Goal: Information Seeking & Learning: Learn about a topic

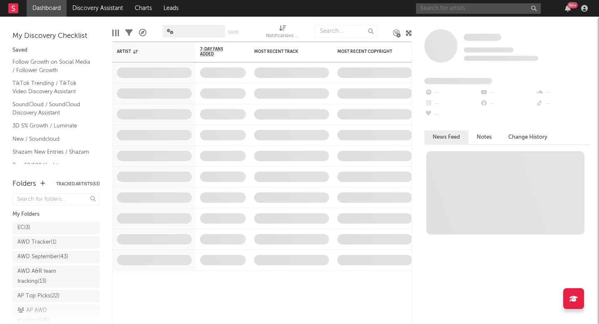
click at [491, 12] on input "text" at bounding box center [478, 8] width 125 height 10
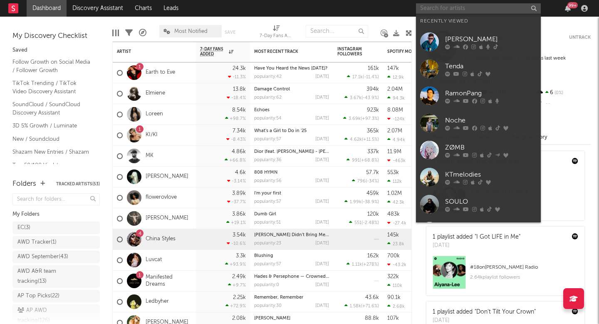
paste input "[URL][DOMAIN_NAME]"
type input "[URL][DOMAIN_NAME]"
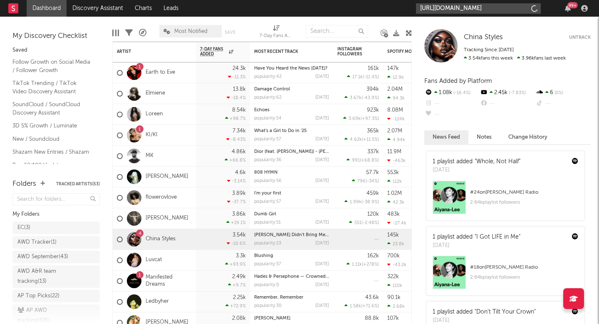
scroll to position [0, 118]
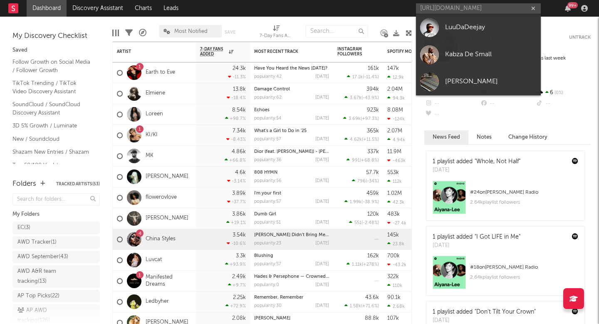
click at [461, 35] on link "LuuDaDeejay" at bounding box center [478, 27] width 125 height 27
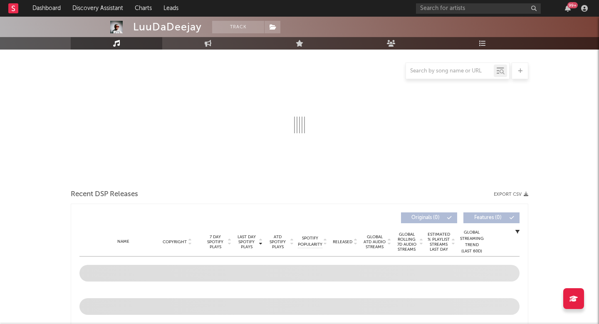
select select "1w"
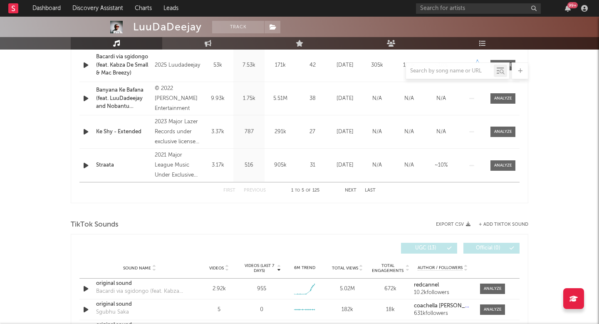
scroll to position [308, 0]
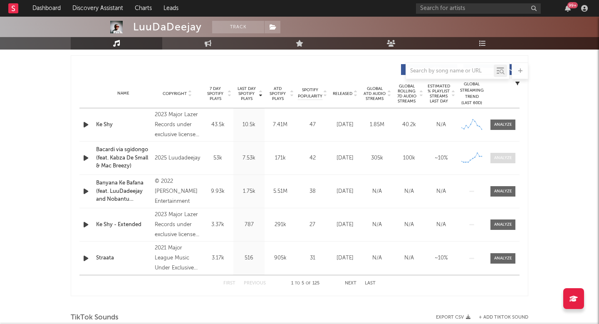
click at [500, 159] on div at bounding box center [504, 158] width 18 height 6
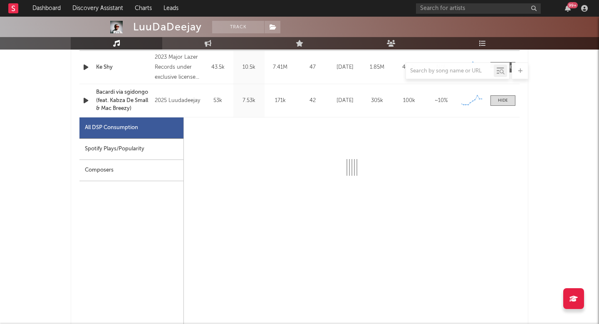
select select "1w"
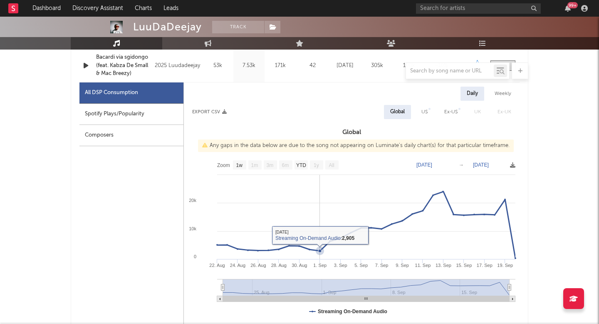
scroll to position [399, 0]
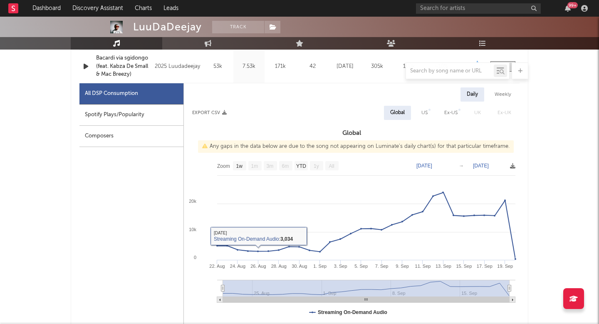
click at [167, 115] on div "Spotify Plays/Popularity" at bounding box center [132, 114] width 104 height 21
select select "1w"
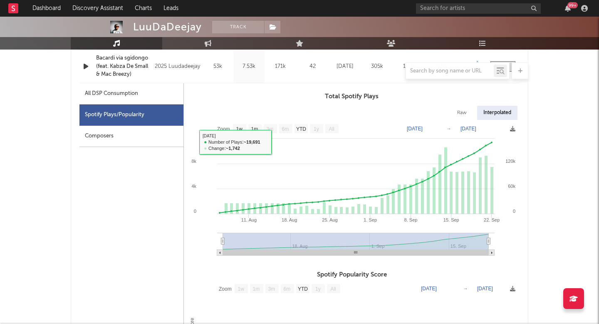
click at [132, 89] on div "All DSP Consumption" at bounding box center [111, 94] width 53 height 10
select select "1w"
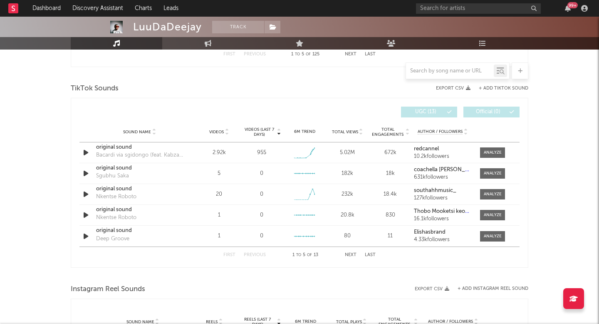
scroll to position [932, 0]
click at [487, 155] on div at bounding box center [493, 153] width 18 height 6
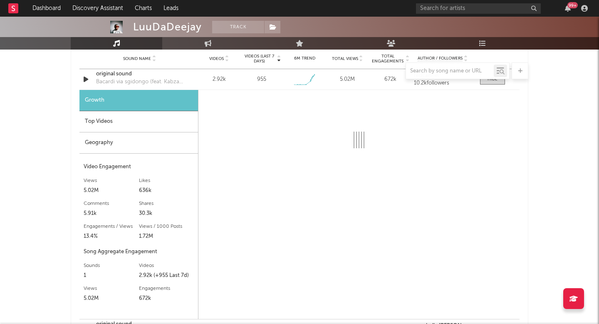
scroll to position [1008, 0]
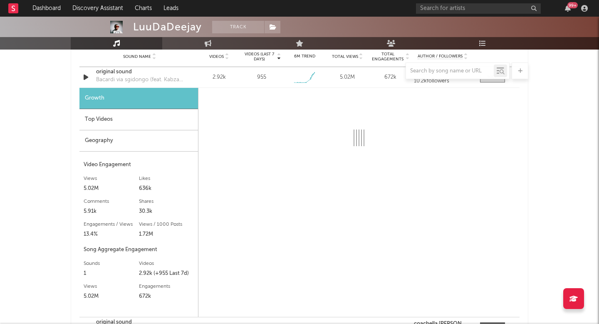
select select "1w"
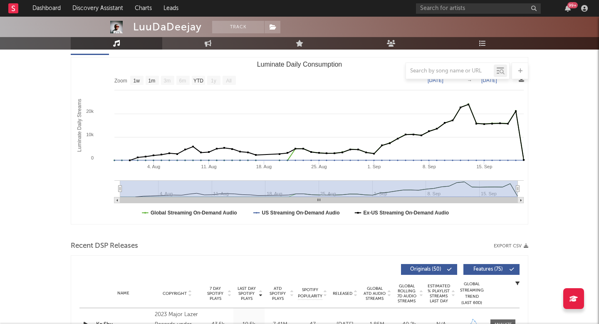
scroll to position [260, 0]
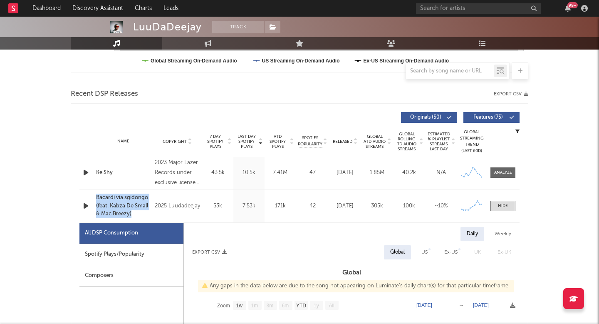
copy div "Name Bacardi via sgidongo (feat. Kabza De Small & Mac Breezy)"
drag, startPoint x: 79, startPoint y: 194, endPoint x: 134, endPoint y: 211, distance: 58.3
copy div "Name Bacardi via sgidongo (feat. Kabza De Small & Mac Breezy)"
